Goal: Task Accomplishment & Management: Use online tool/utility

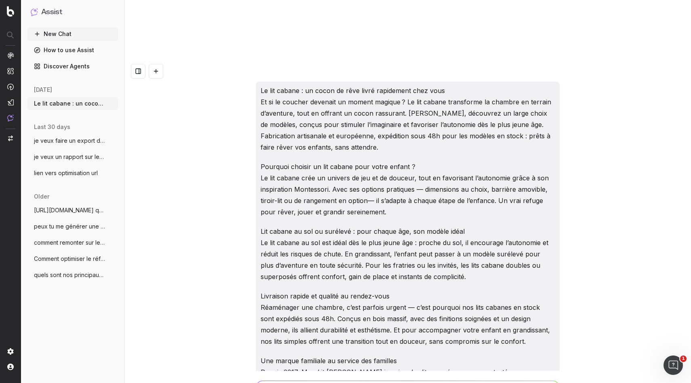
scroll to position [3701, 0]
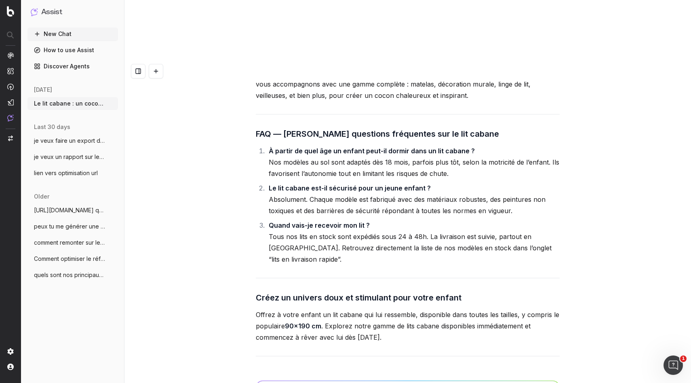
click at [375, 309] on p "Offrez à votre enfant un lit cabane qui lui ressemble, disponible dans toutes l…" at bounding box center [408, 326] width 304 height 34
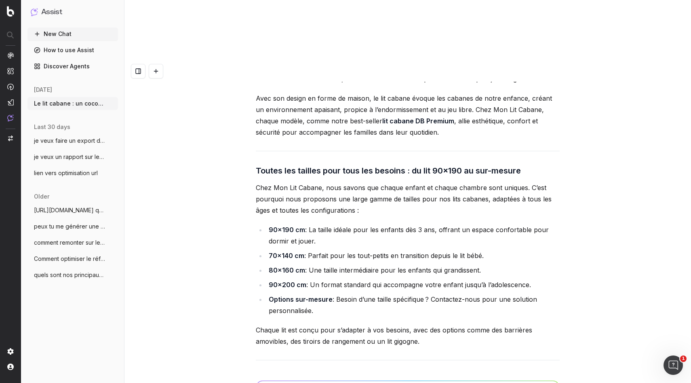
scroll to position [2951, 0]
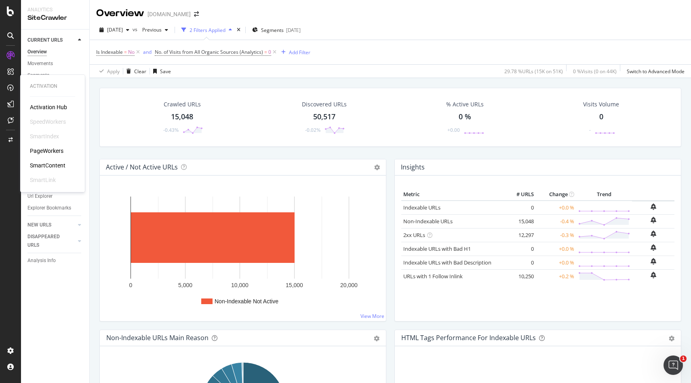
click at [43, 152] on div "PageWorkers" at bounding box center [47, 151] width 34 height 8
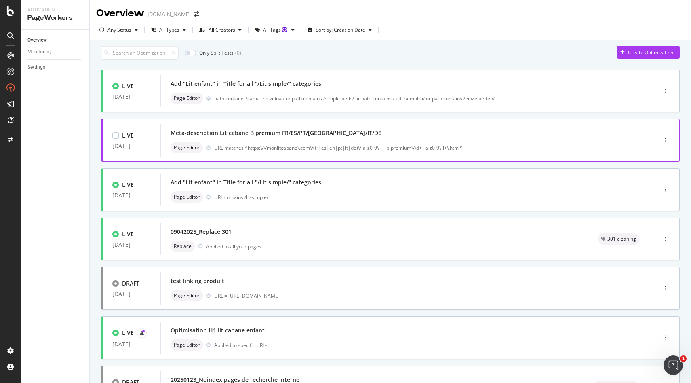
click at [282, 145] on div "Meta-description Lit cabane B premium FR/ES/PT/UK/IT/DE Page Editor URL matches…" at bounding box center [396, 140] width 452 height 26
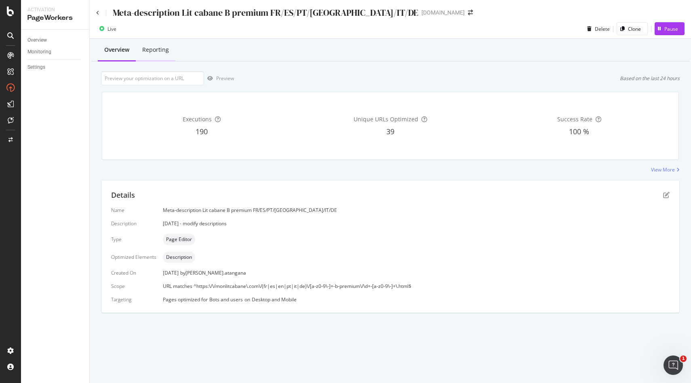
click at [158, 50] on div "Reporting" at bounding box center [155, 50] width 27 height 8
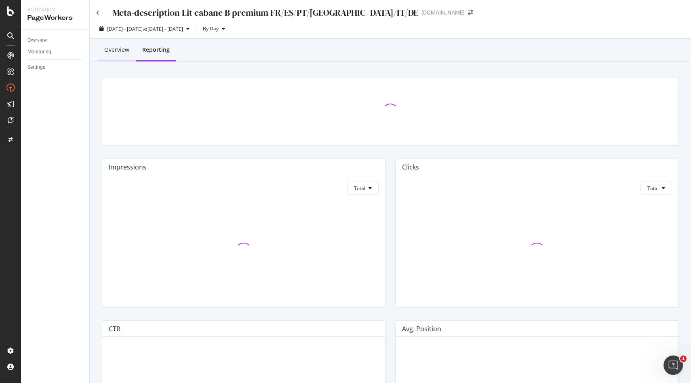
click at [114, 48] on div "Overview" at bounding box center [116, 50] width 25 height 8
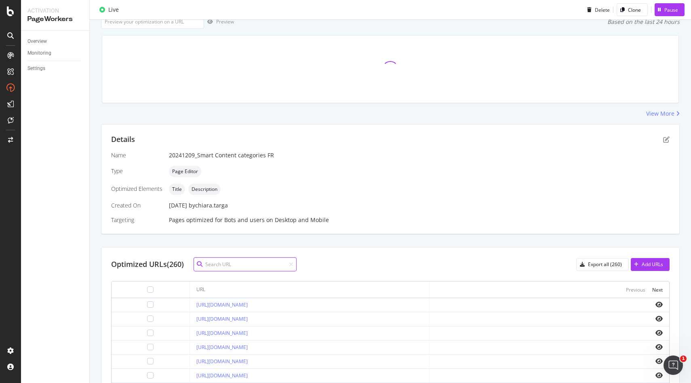
scroll to position [76, 0]
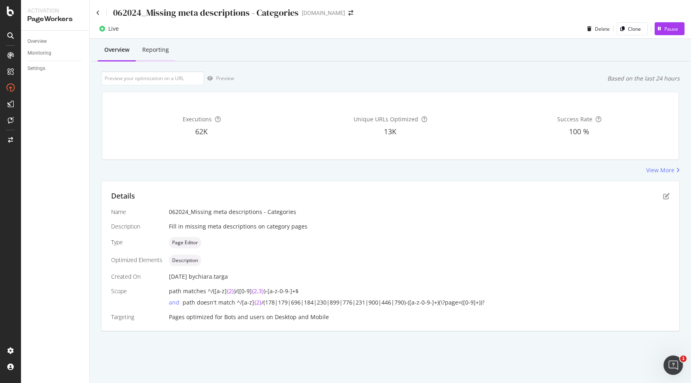
click at [160, 55] on div "Reporting" at bounding box center [156, 50] width 40 height 22
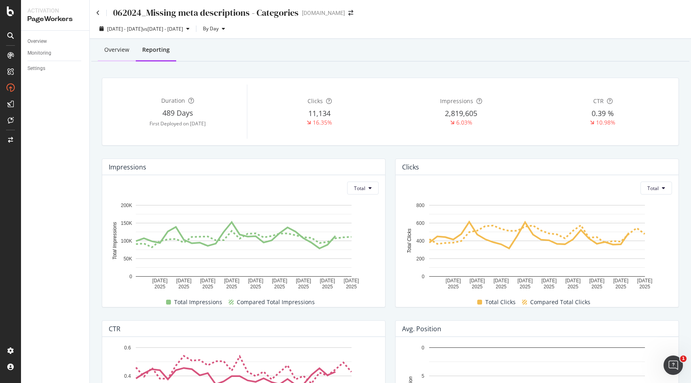
click at [118, 48] on div "Overview" at bounding box center [116, 50] width 25 height 8
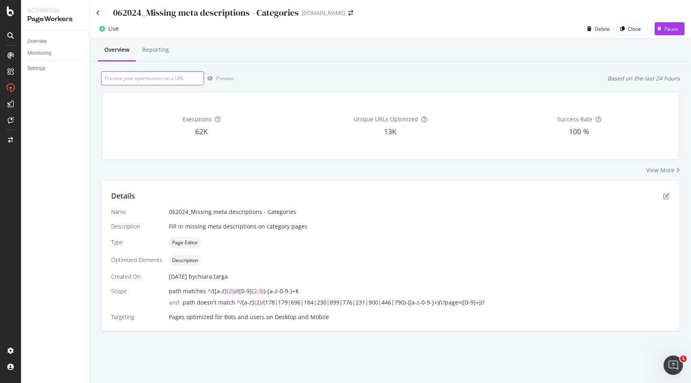
click at [181, 79] on input "url" at bounding box center [152, 78] width 103 height 14
click at [48, 40] on link "Overview" at bounding box center [55, 41] width 56 height 8
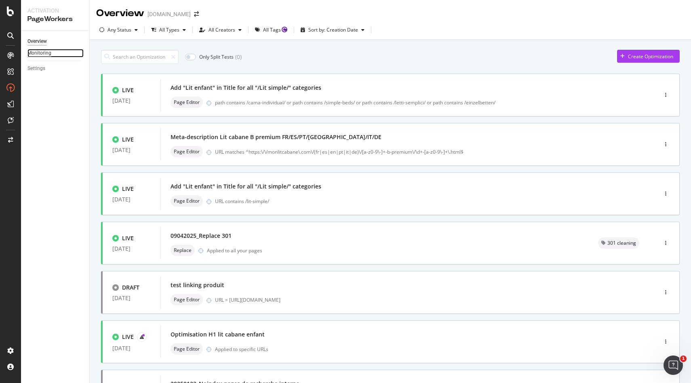
click at [40, 52] on div "Monitoring" at bounding box center [39, 53] width 24 height 8
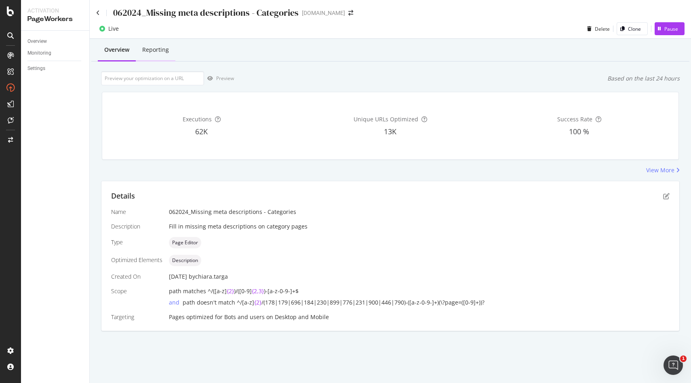
click at [166, 54] on div "Reporting" at bounding box center [156, 50] width 40 height 22
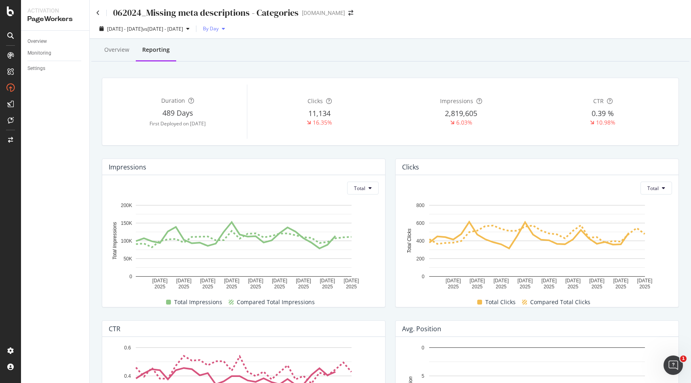
click at [228, 26] on div "button" at bounding box center [224, 28] width 10 height 5
click at [122, 57] on div "Overview" at bounding box center [117, 50] width 38 height 22
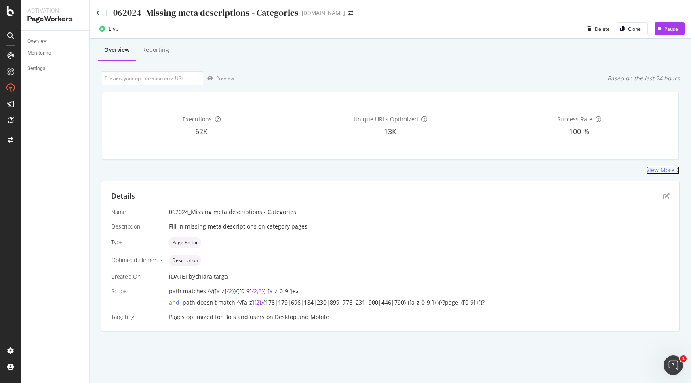
click at [663, 173] on div "View More" at bounding box center [660, 170] width 28 height 8
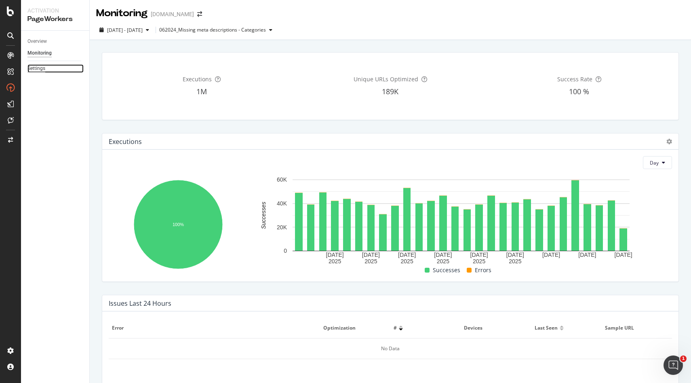
click at [41, 70] on div "Settings" at bounding box center [36, 68] width 18 height 8
click at [40, 44] on div "Overview" at bounding box center [36, 41] width 19 height 8
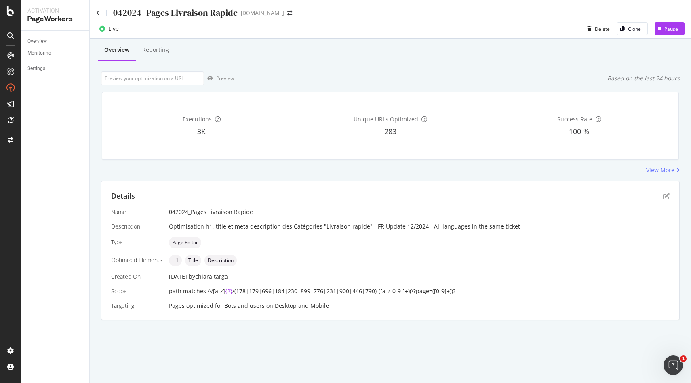
click at [199, 133] on span "3K" at bounding box center [201, 131] width 8 height 10
click at [668, 197] on icon "pen-to-square" at bounding box center [666, 196] width 6 height 6
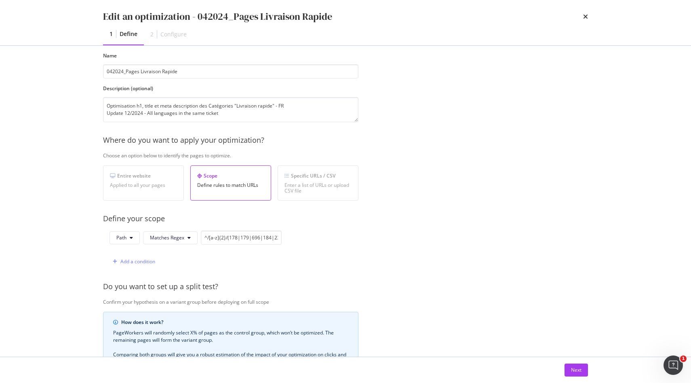
scroll to position [23, 0]
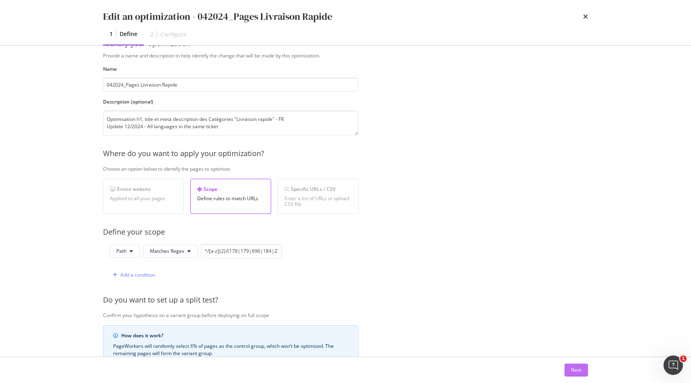
click at [573, 370] on div "Next" at bounding box center [576, 369] width 11 height 7
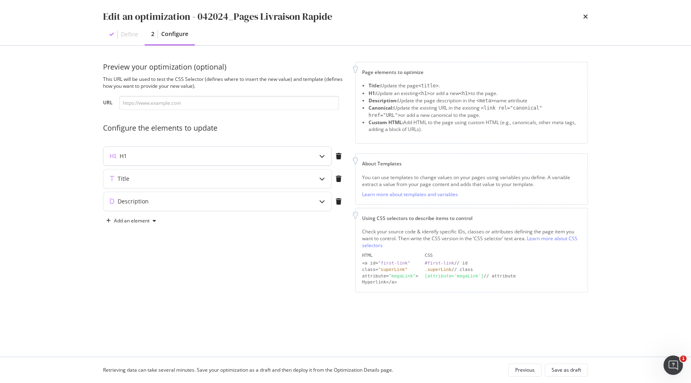
click at [246, 162] on div "H1" at bounding box center [217, 156] width 228 height 19
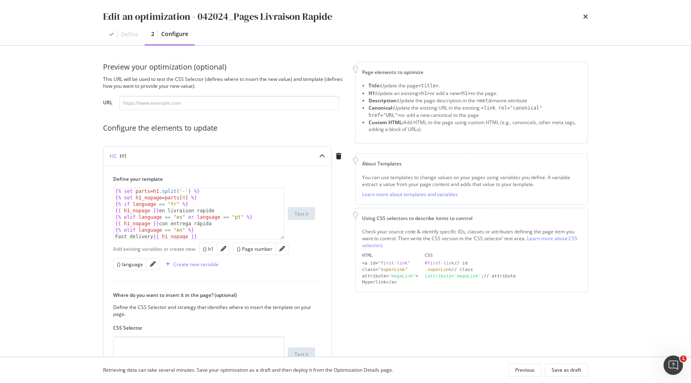
click at [246, 160] on div "H1" at bounding box center [217, 156] width 228 height 19
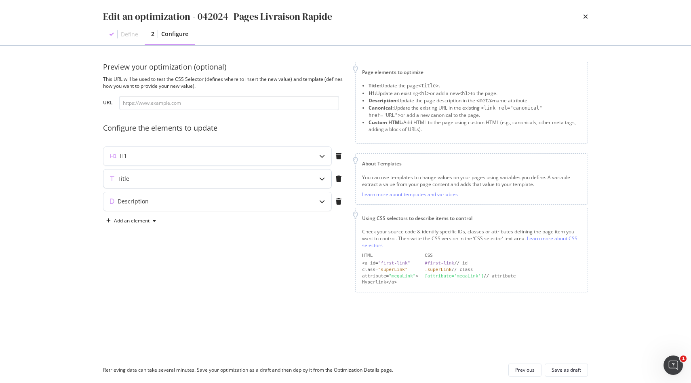
click at [234, 179] on div "Title" at bounding box center [201, 179] width 196 height 8
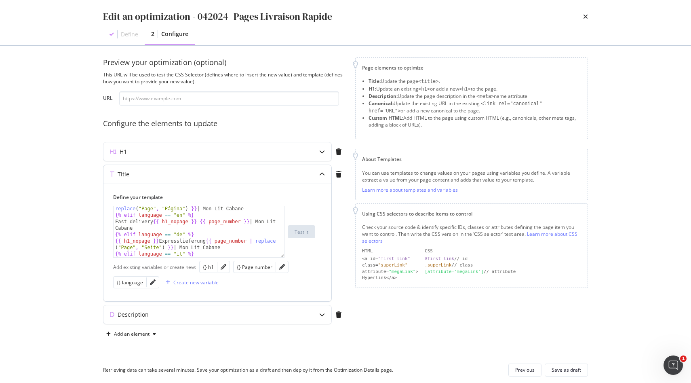
scroll to position [46, 0]
click at [208, 173] on div "Title" at bounding box center [201, 174] width 196 height 8
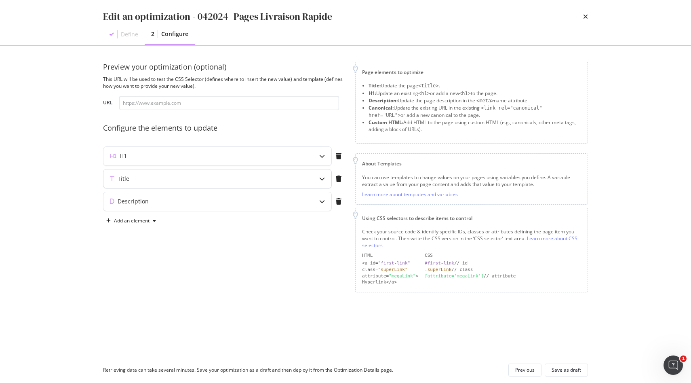
scroll to position [0, 0]
click at [132, 39] on div "Define" at bounding box center [124, 34] width 42 height 21
click at [585, 13] on div "times" at bounding box center [585, 17] width 5 height 14
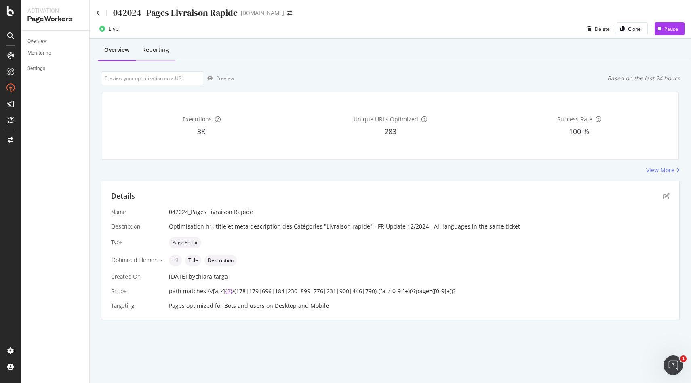
click at [150, 48] on div "Reporting" at bounding box center [155, 50] width 27 height 8
